Goal: Information Seeking & Learning: Learn about a topic

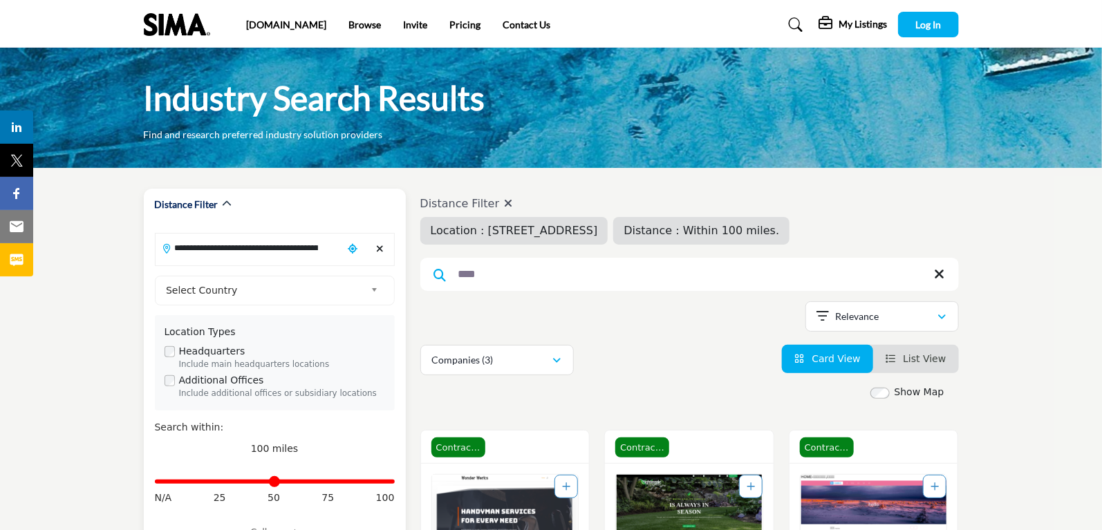
click at [324, 250] on input "**********" at bounding box center [249, 247] width 187 height 27
click at [327, 247] on input "**********" at bounding box center [249, 247] width 187 height 27
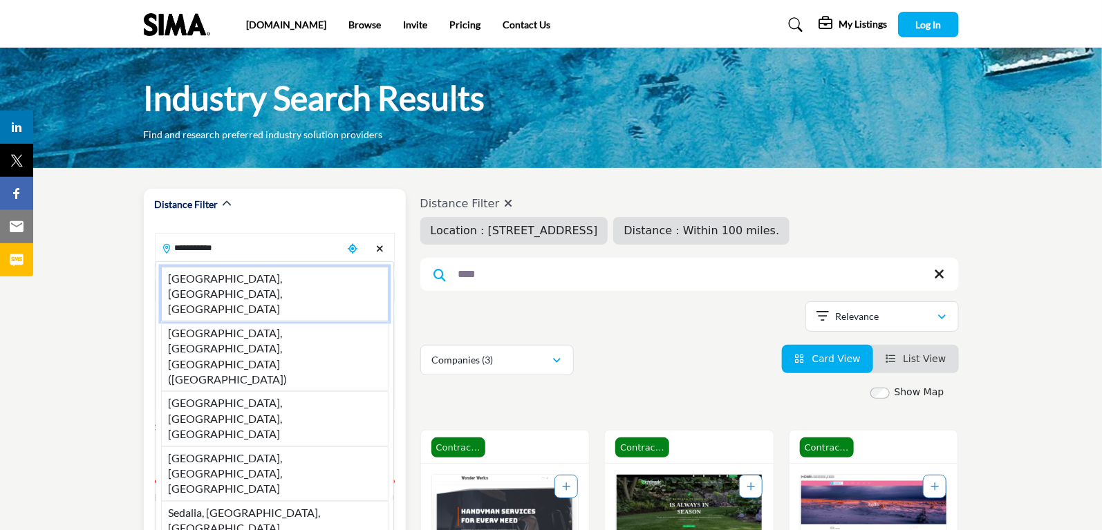
click at [261, 272] on li "Sedalia, MO, USA" at bounding box center [275, 294] width 228 height 55
type input "**********"
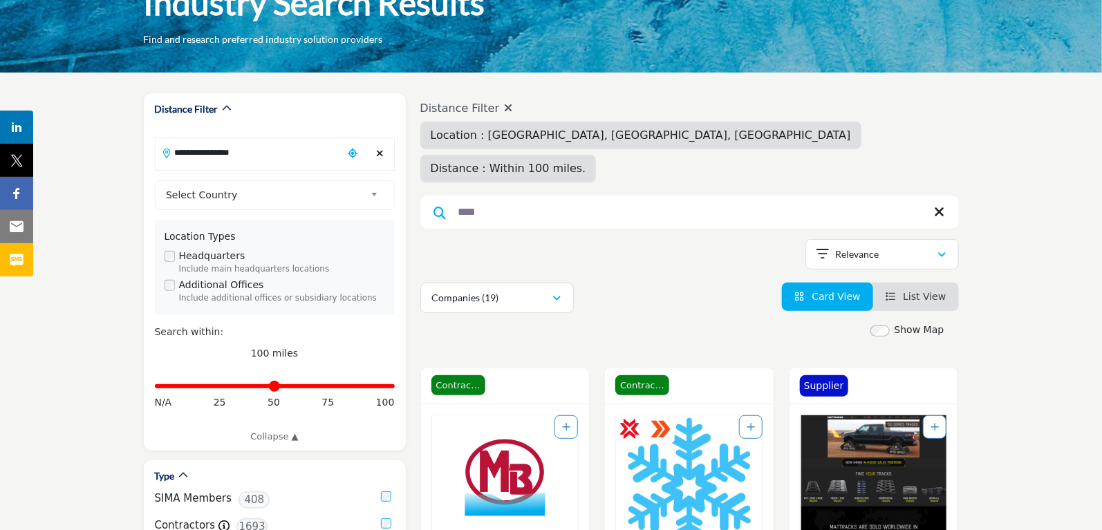
scroll to position [138, 0]
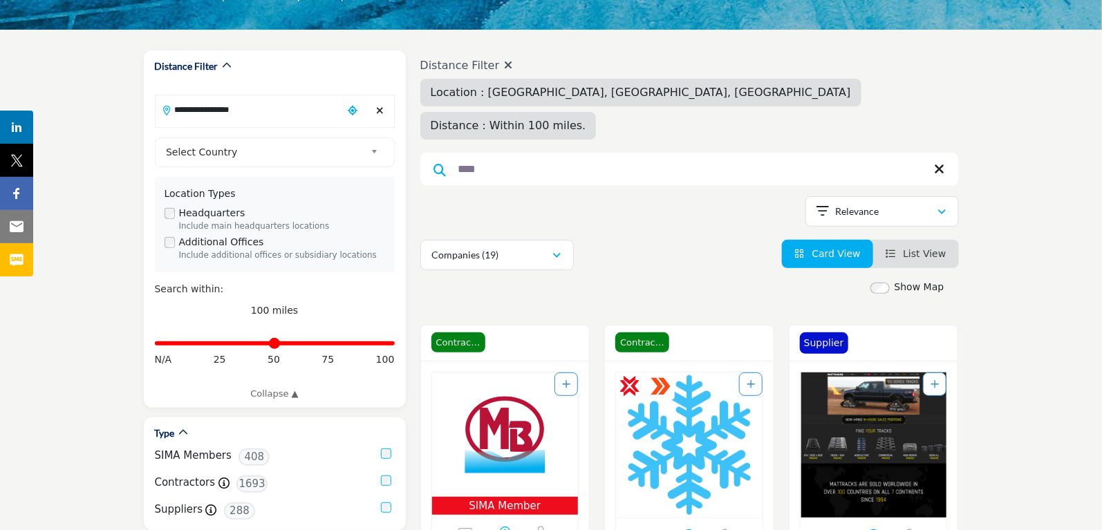
click at [586, 119] on span "Distance : Within 100 miles." at bounding box center [509, 125] width 156 height 13
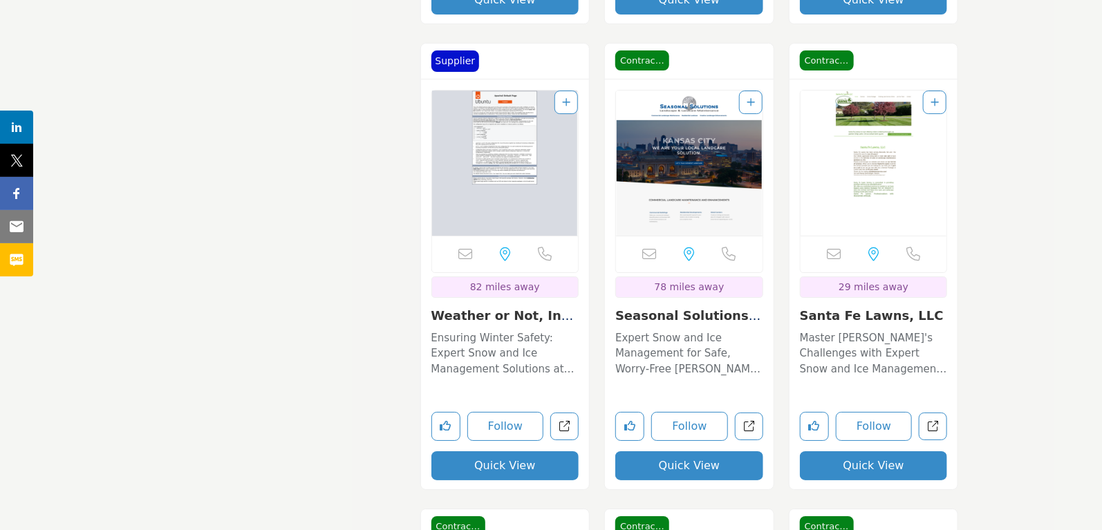
scroll to position [2281, 0]
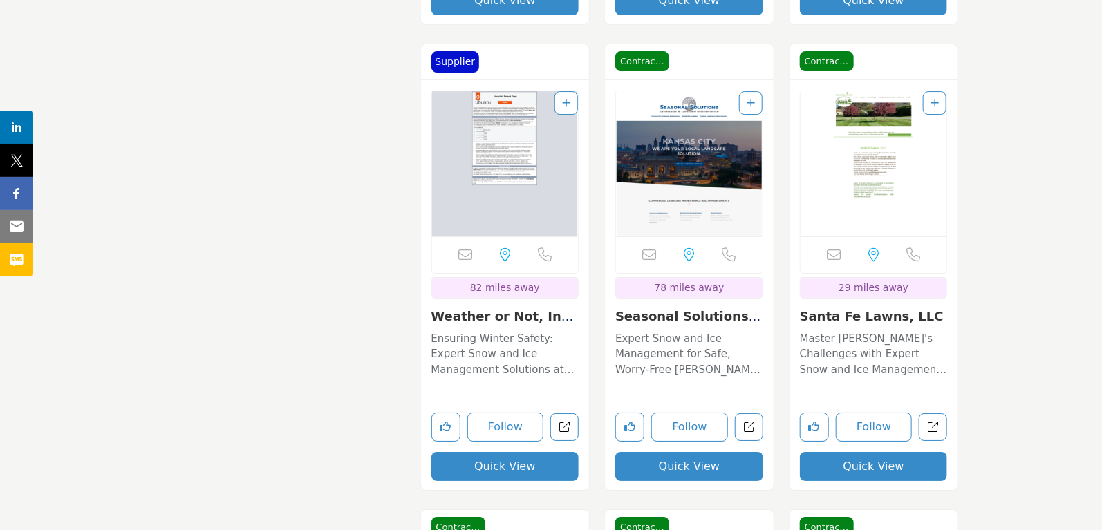
click at [864, 331] on p "Master [PERSON_NAME]'s Challenges with Expert Snow and Ice Management Solutions…" at bounding box center [874, 354] width 148 height 47
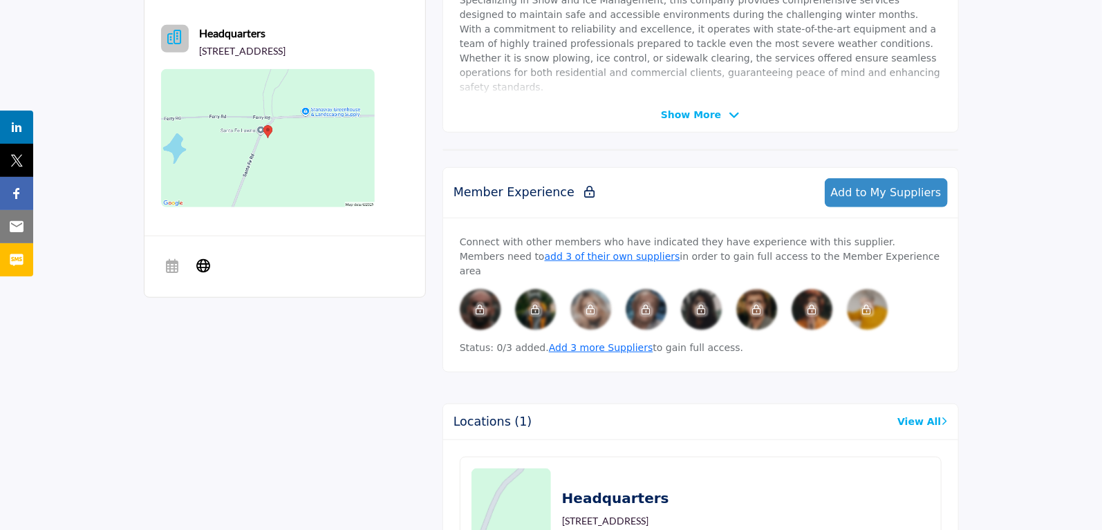
scroll to position [346, 0]
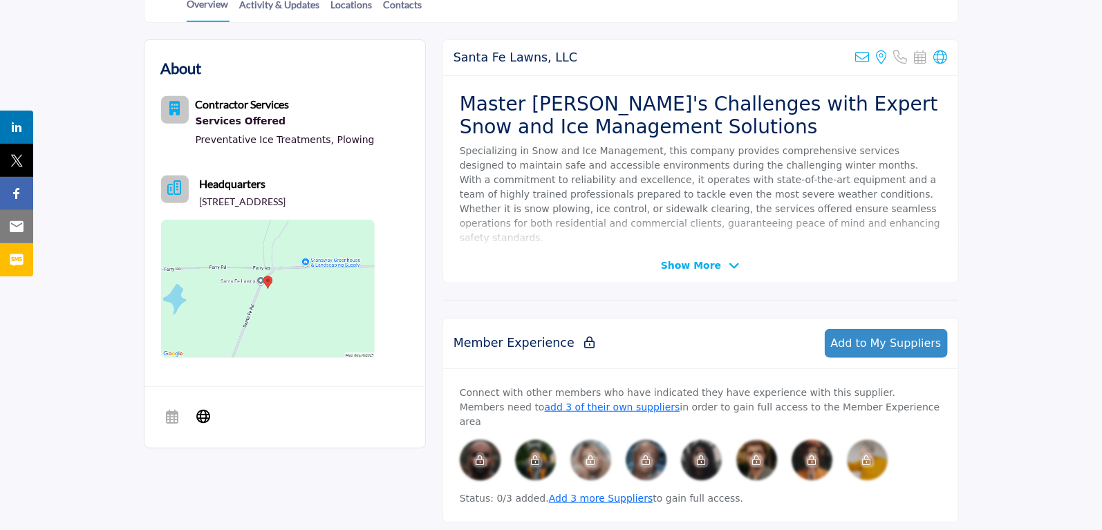
click at [236, 120] on div "Services Offered" at bounding box center [285, 122] width 179 height 18
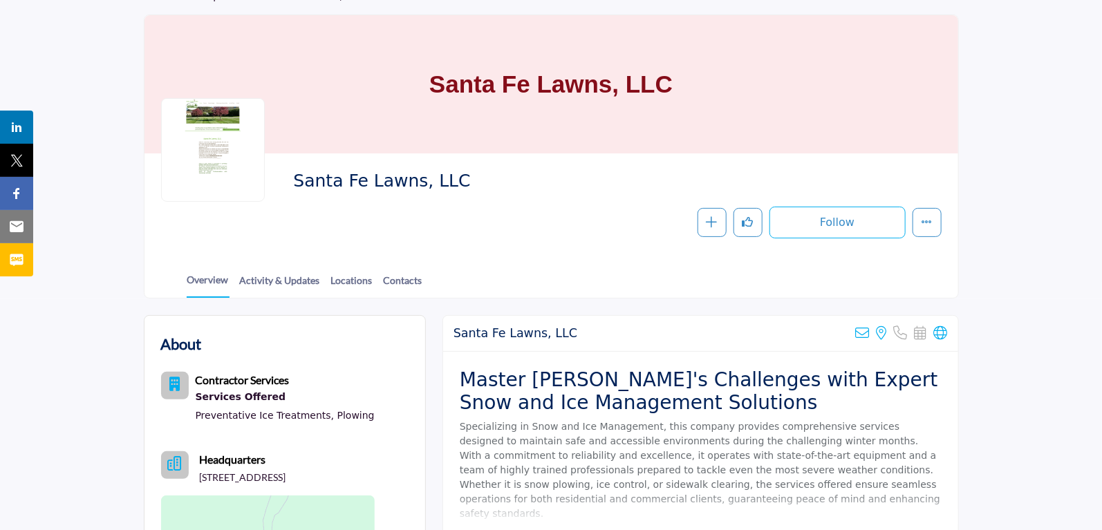
scroll to position [68, 0]
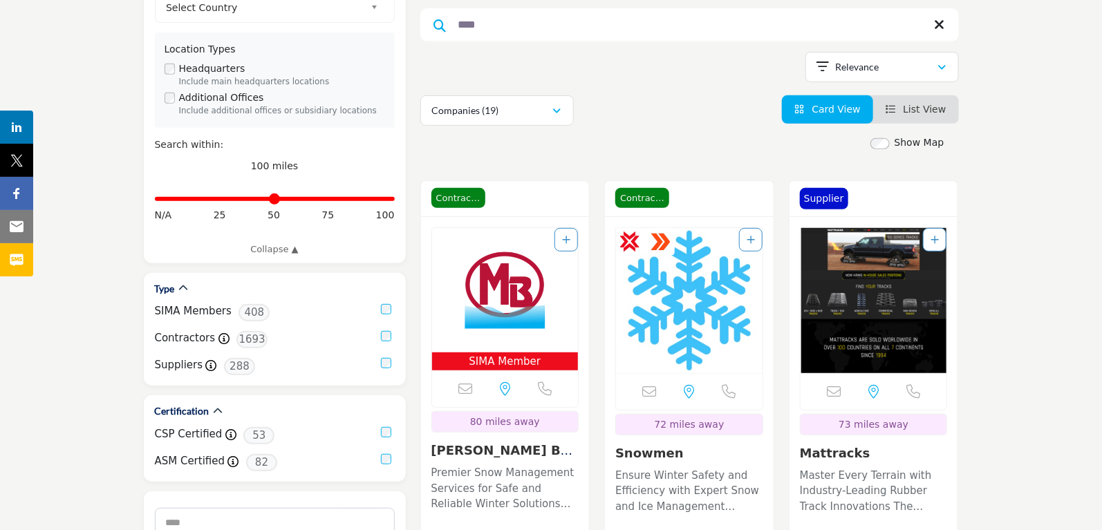
scroll to position [276, 0]
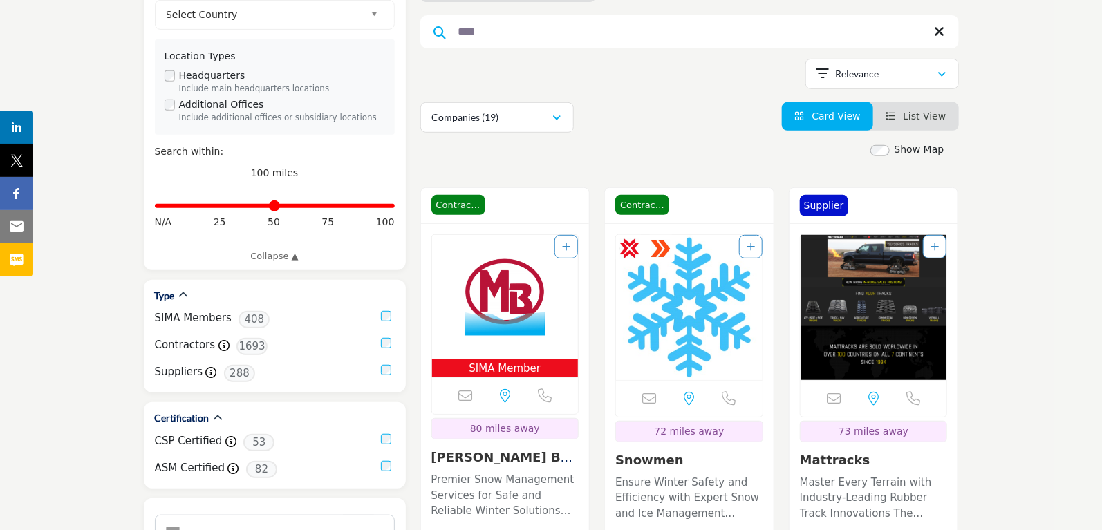
click at [909, 102] on li "List View" at bounding box center [916, 116] width 86 height 28
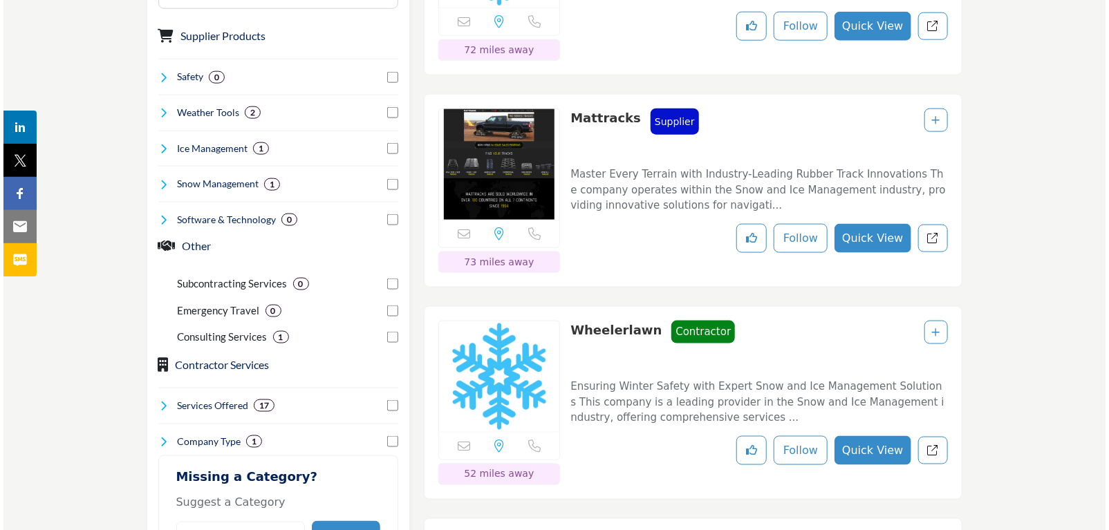
scroll to position [830, 0]
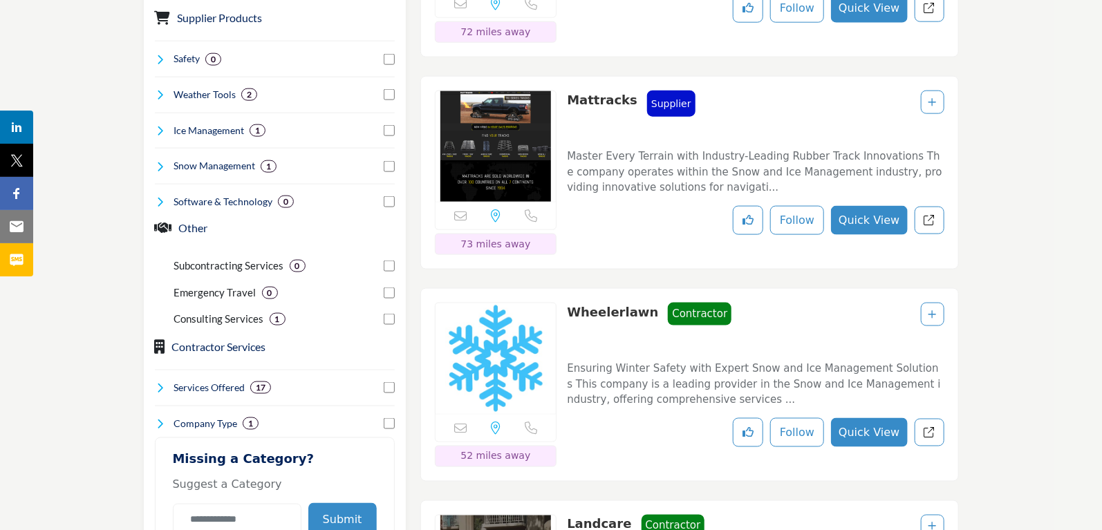
click at [871, 418] on button "Quick View" at bounding box center [869, 432] width 76 height 29
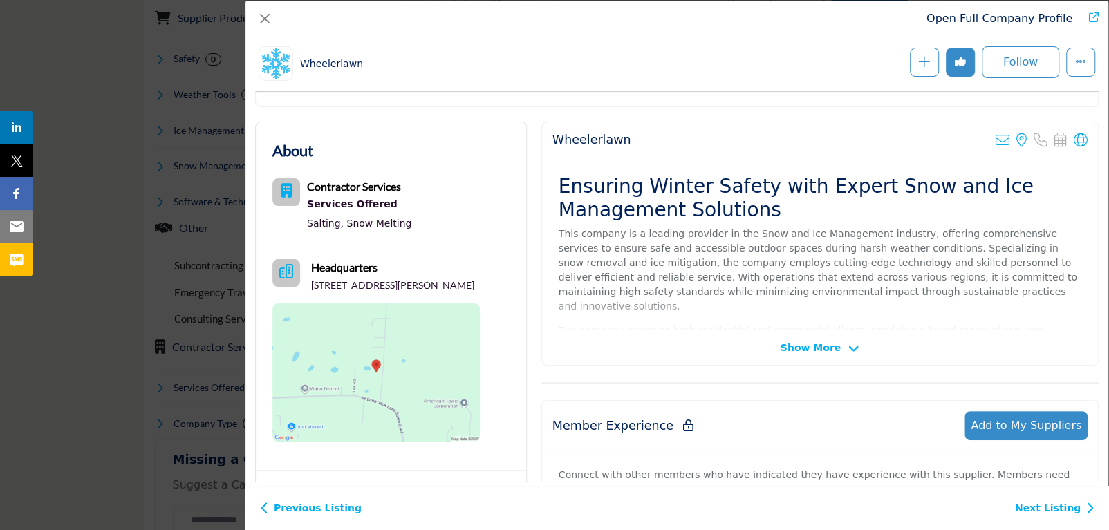
scroll to position [207, 0]
